Goal: Task Accomplishment & Management: Complete application form

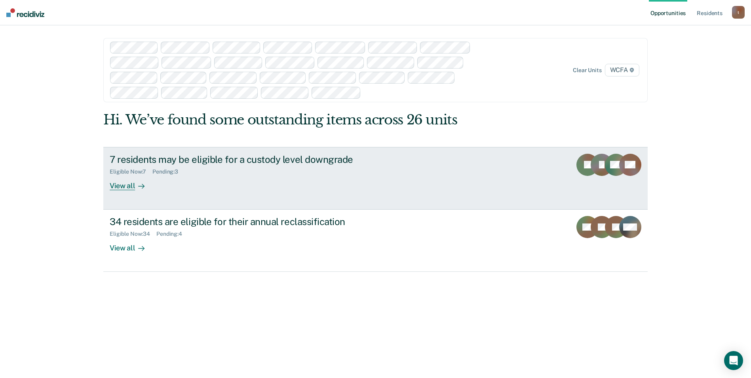
click at [122, 182] on div "View all" at bounding box center [132, 182] width 44 height 15
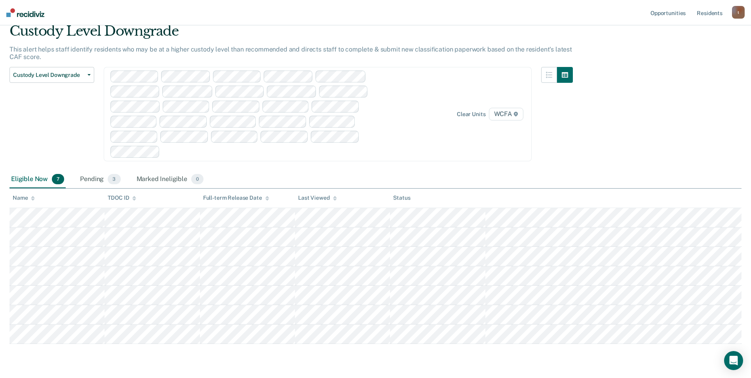
scroll to position [55, 0]
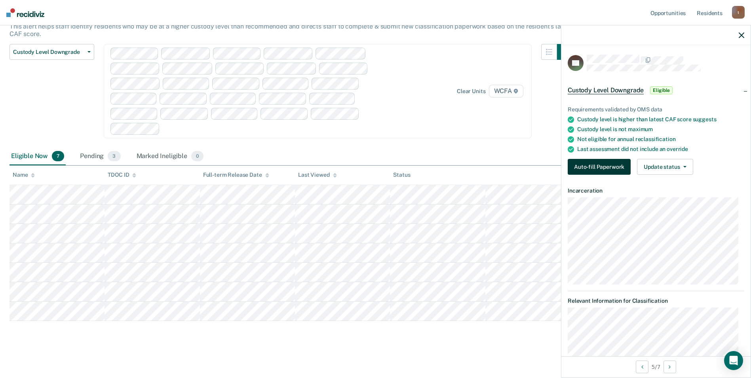
click at [603, 163] on button "Auto-fill Paperwork" at bounding box center [599, 167] width 63 height 16
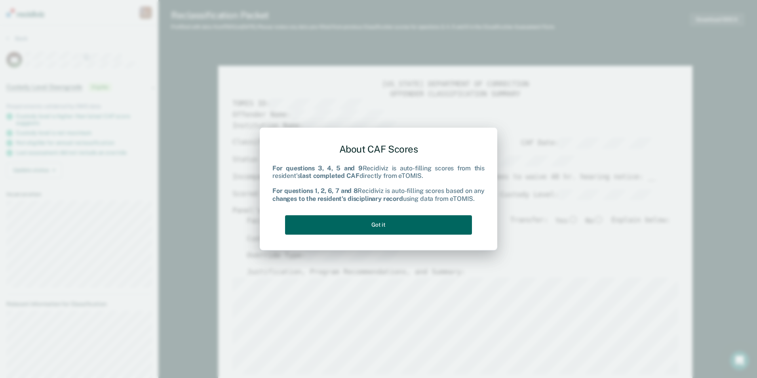
click at [375, 228] on button "Got it" at bounding box center [378, 224] width 187 height 19
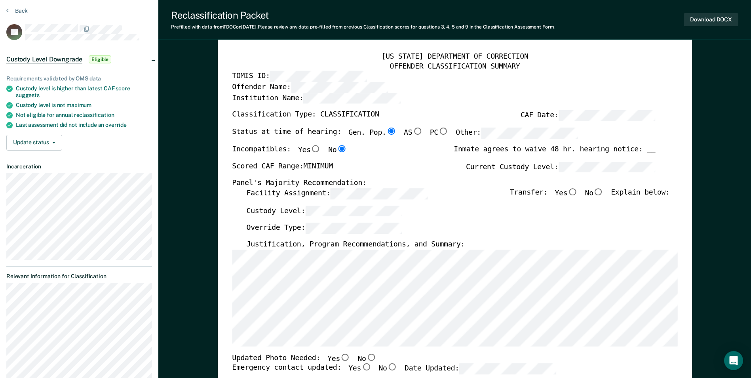
scroll to position [40, 0]
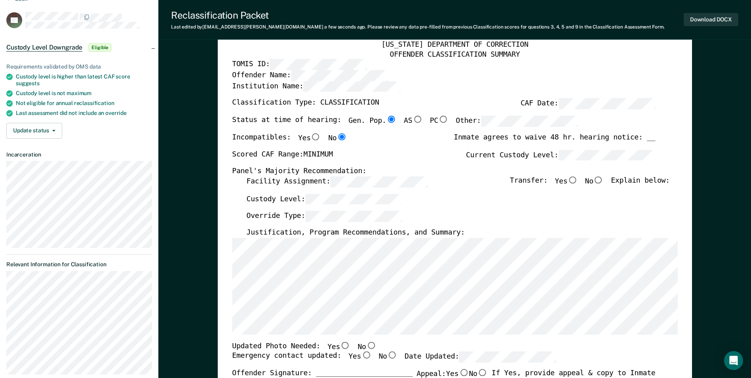
click at [604, 180] on input "No" at bounding box center [598, 179] width 10 height 7
type textarea "x"
radio input "true"
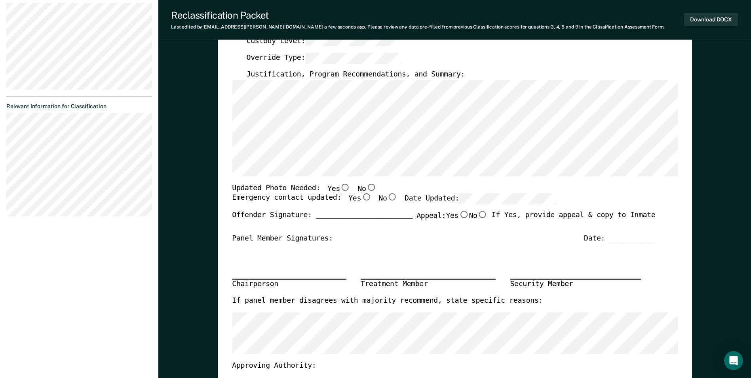
scroll to position [198, 0]
click at [366, 186] on input "No" at bounding box center [371, 186] width 10 height 7
type textarea "x"
radio input "true"
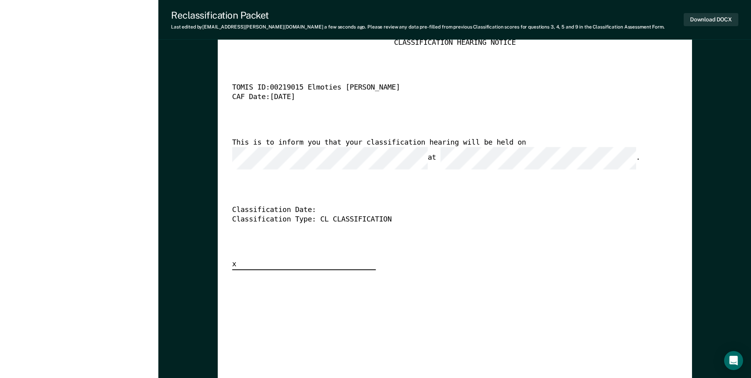
scroll to position [1701, 0]
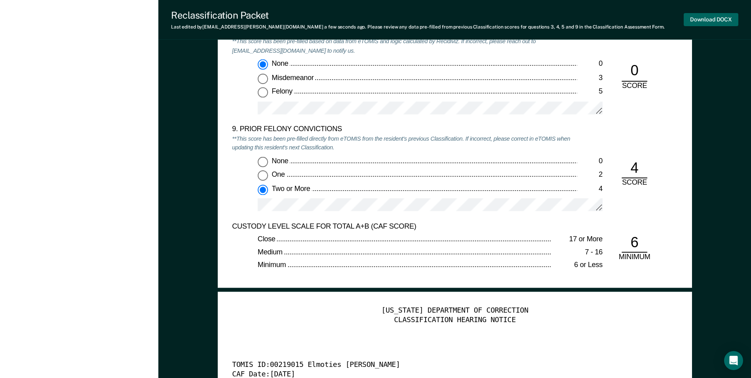
click at [701, 22] on button "Download DOCX" at bounding box center [711, 19] width 55 height 13
type textarea "x"
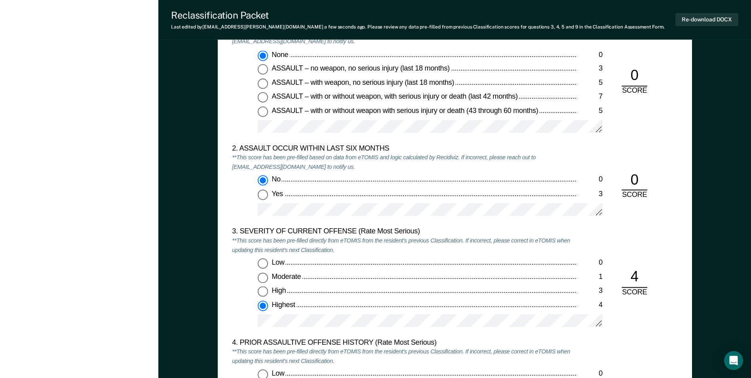
scroll to position [787, 0]
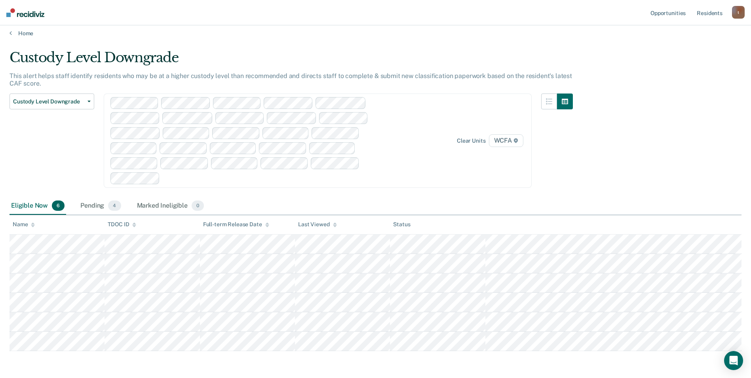
scroll to position [35, 0]
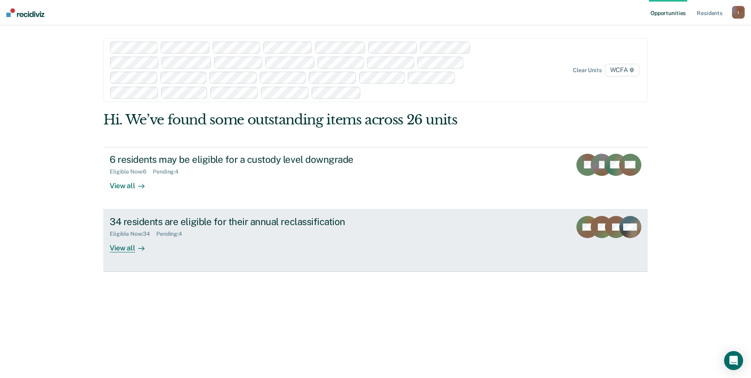
click at [120, 251] on div "View all" at bounding box center [132, 244] width 44 height 15
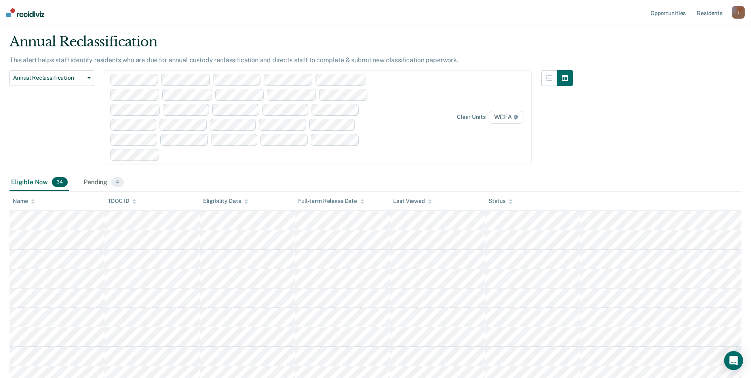
scroll to position [40, 0]
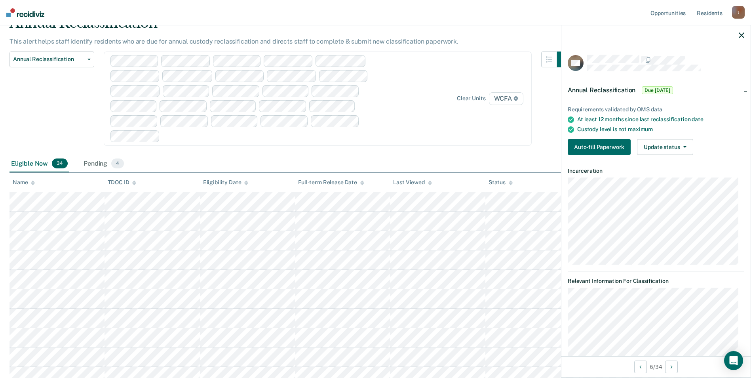
click at [745, 32] on div at bounding box center [655, 35] width 189 height 20
